Goal: Transaction & Acquisition: Purchase product/service

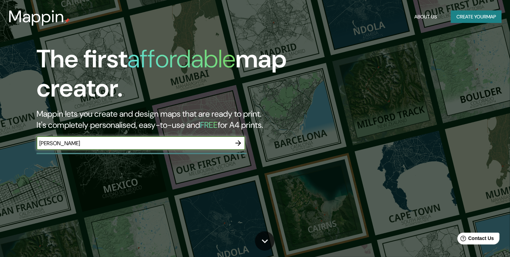
type input "[PERSON_NAME]"
click at [239, 142] on icon "button" at bounding box center [238, 143] width 6 height 6
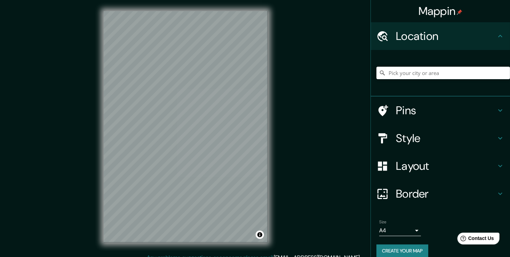
click at [423, 75] on input "Pick your city or area" at bounding box center [442, 73] width 133 height 13
type input "[PERSON_NAME][STREET_ADDRESS]"
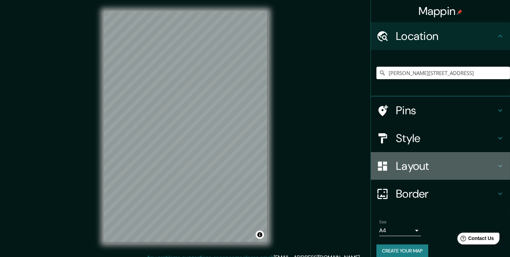
click at [429, 163] on h4 "Layout" at bounding box center [446, 166] width 100 height 14
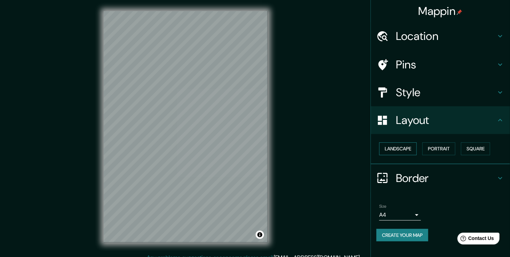
click at [411, 150] on button "Landscape" at bounding box center [398, 149] width 38 height 13
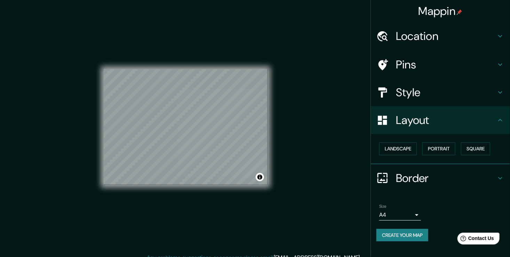
drag, startPoint x: 409, startPoint y: 145, endPoint x: 389, endPoint y: 127, distance: 27.6
click at [389, 127] on div "Layout" at bounding box center [440, 120] width 139 height 28
click at [498, 178] on icon at bounding box center [500, 178] width 8 height 8
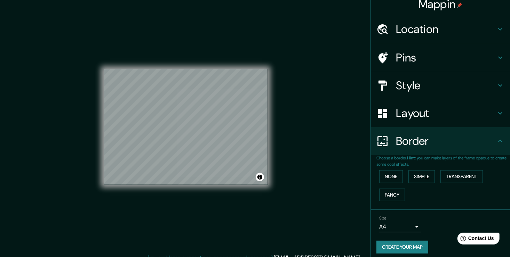
scroll to position [11, 0]
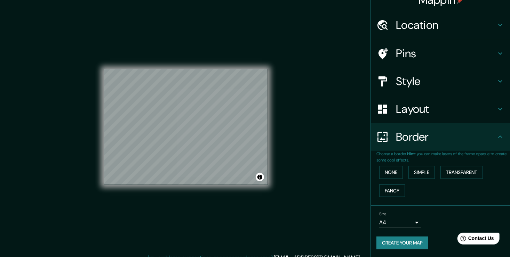
click at [411, 222] on body "Mappin Location [PERSON_NAME][STREET_ADDRESS][PERSON_NAME], [GEOGRAPHIC_DATA] […" at bounding box center [255, 128] width 510 height 257
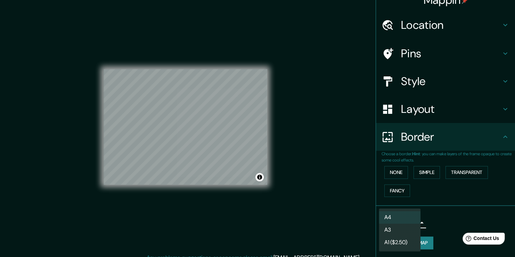
click at [411, 232] on li "A3" at bounding box center [400, 230] width 42 height 13
type input "a4"
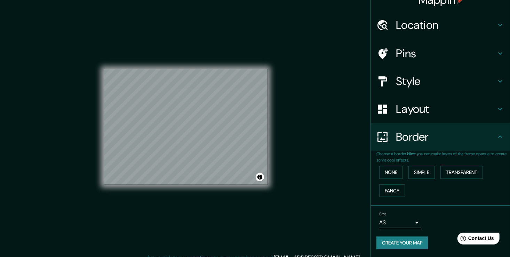
click at [432, 225] on div "Size A3 a4" at bounding box center [440, 220] width 128 height 22
